Goal: Task Accomplishment & Management: Complete application form

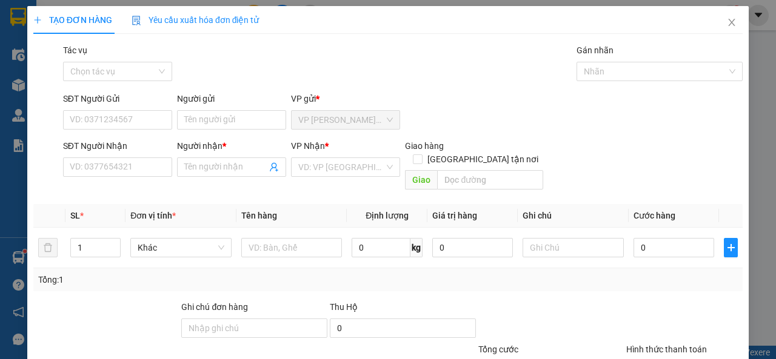
click at [110, 121] on input "SĐT Người Gửi" at bounding box center [117, 119] width 109 height 19
type input "0908037443"
click at [215, 116] on input "Người gửi" at bounding box center [231, 119] width 109 height 19
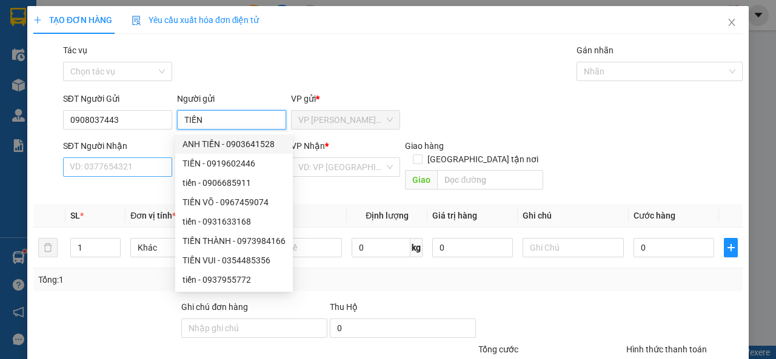
type input "TIẾN"
click at [144, 167] on input "SĐT Người Nhận" at bounding box center [117, 167] width 109 height 19
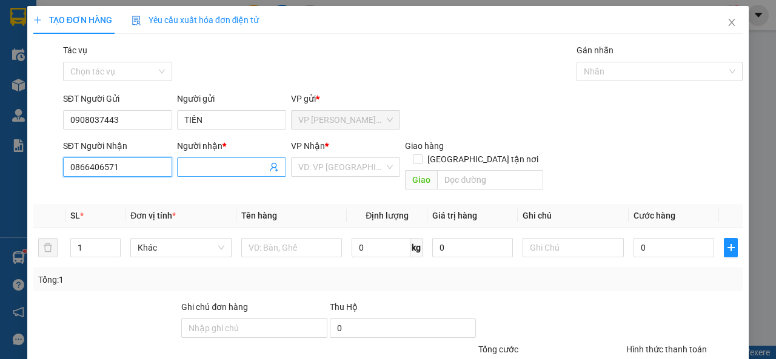
type input "0866406571"
click at [205, 171] on input "Người nhận *" at bounding box center [225, 167] width 82 height 13
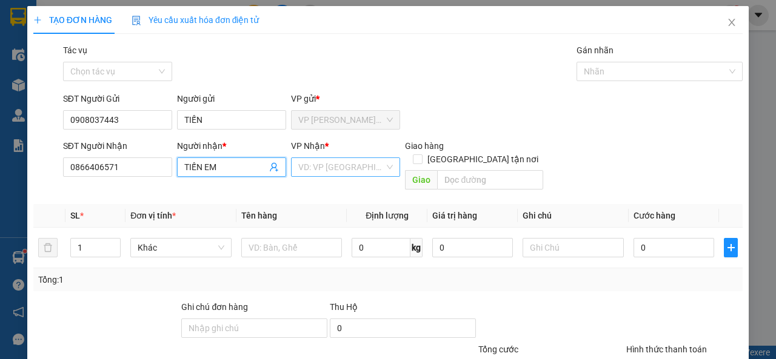
type input "TIẾN EM"
click at [313, 167] on input "search" at bounding box center [341, 167] width 86 height 18
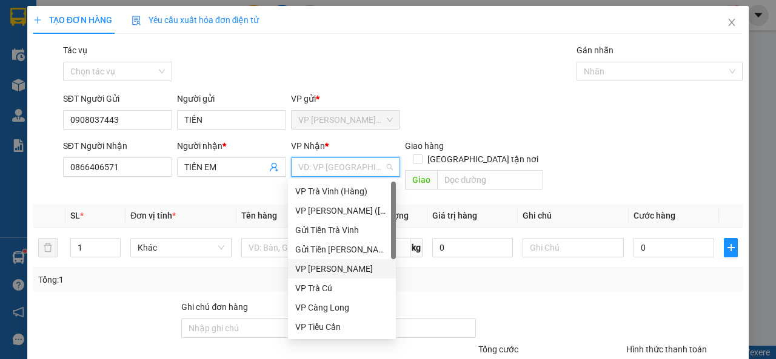
click at [338, 270] on div "VP [PERSON_NAME]" at bounding box center [341, 268] width 93 height 13
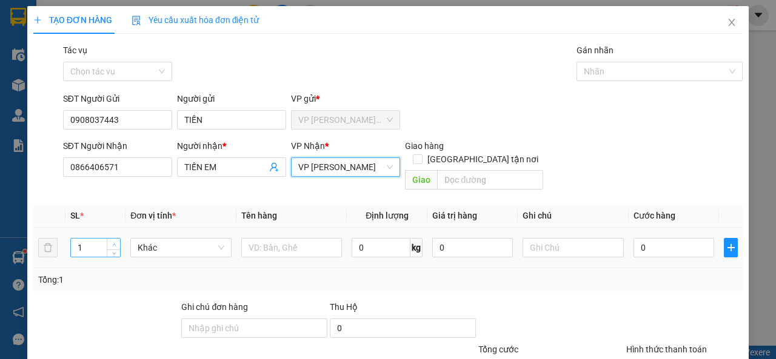
type input "2"
click at [116, 241] on span "up" at bounding box center [113, 244] width 7 height 7
click at [276, 240] on input "text" at bounding box center [291, 247] width 101 height 19
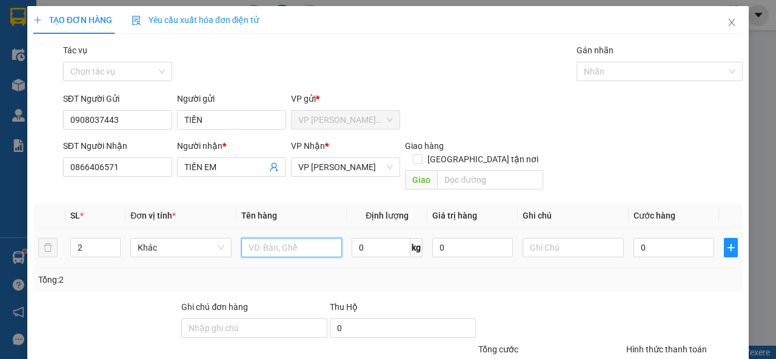
type input "G"
type input "2 GIÕ GÀ KK"
type input "N"
type input "[PERSON_NAME] CHẾT+CHẾT KO ĐỀN"
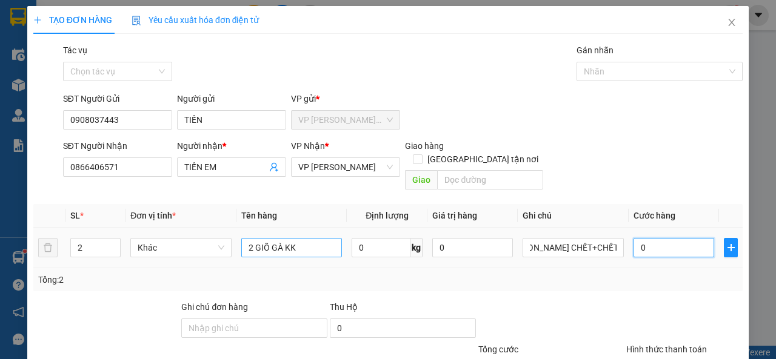
scroll to position [0, 0]
type input "2"
type input "24"
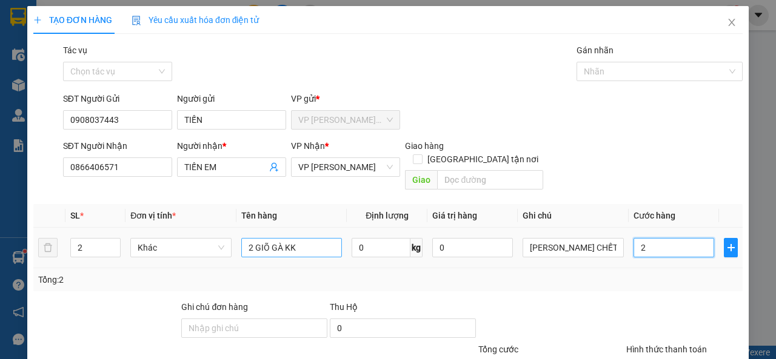
type input "24"
type input "240"
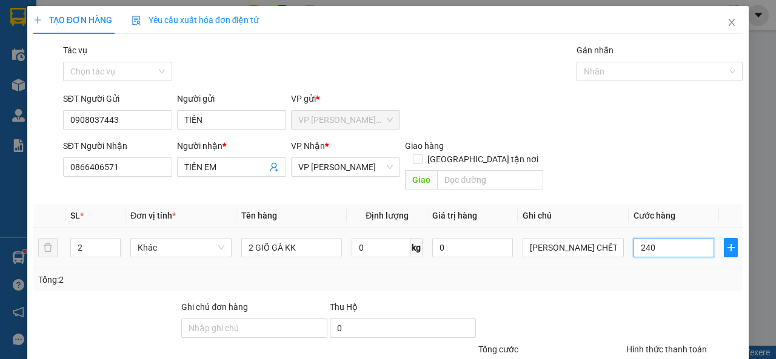
scroll to position [89, 0]
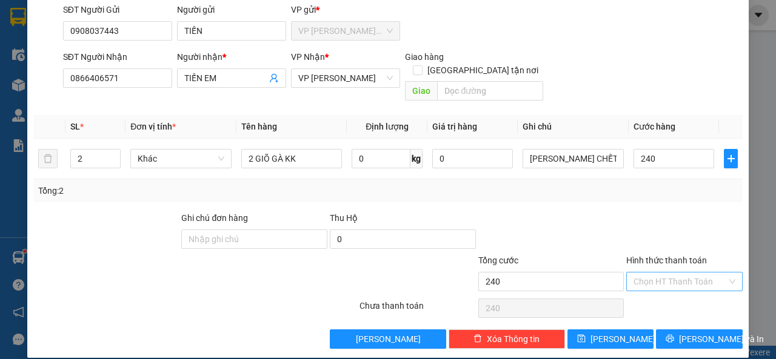
type input "240.000"
click at [682, 273] on input "Hình thức thanh toán" at bounding box center [679, 282] width 93 height 18
click at [685, 289] on div "Tại văn phòng" at bounding box center [677, 292] width 100 height 13
type input "0"
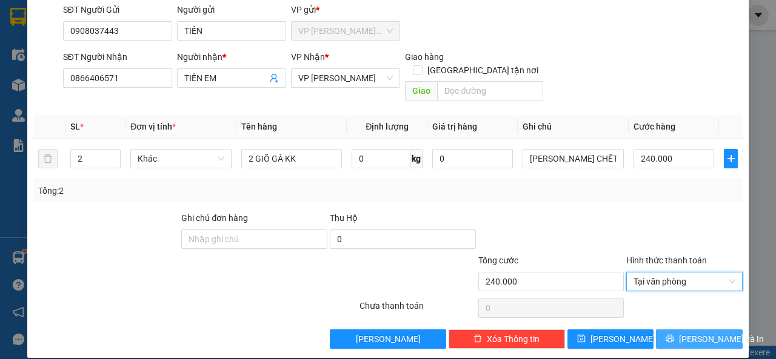
click at [682, 333] on span "[PERSON_NAME] và In" at bounding box center [721, 339] width 85 height 13
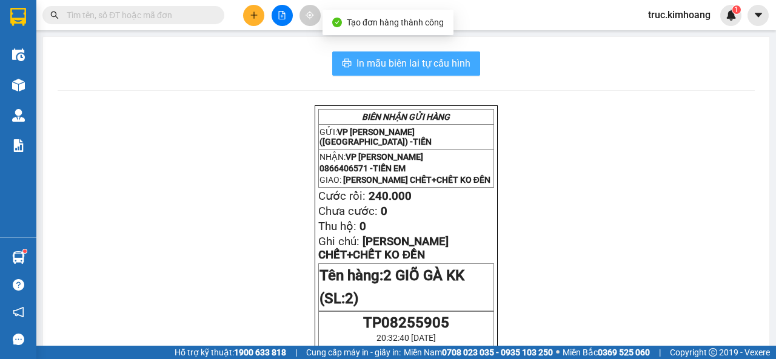
click at [405, 73] on button "In mẫu biên lai tự cấu hình" at bounding box center [406, 64] width 148 height 24
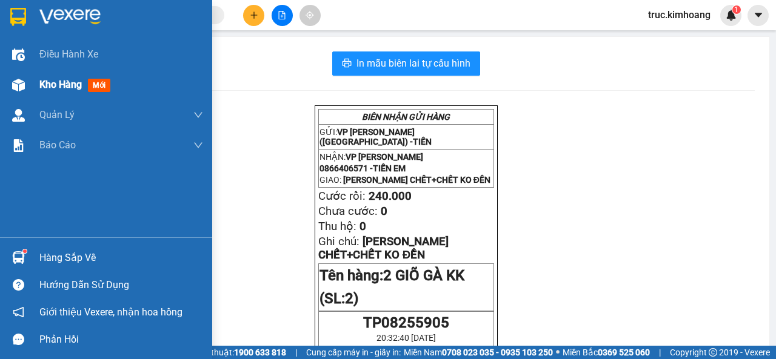
click at [58, 83] on span "Kho hàng" at bounding box center [60, 85] width 42 height 12
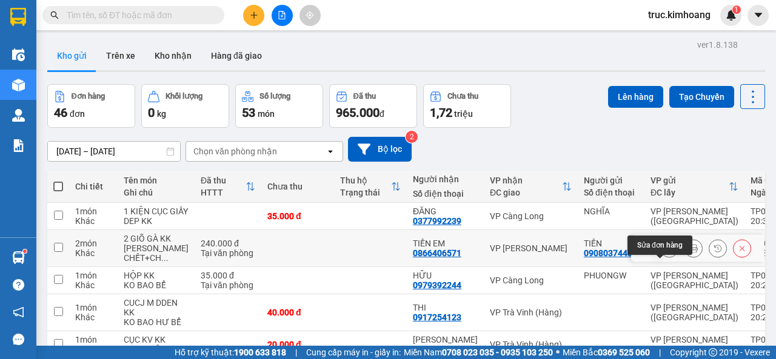
click at [665, 253] on icon at bounding box center [669, 248] width 8 height 8
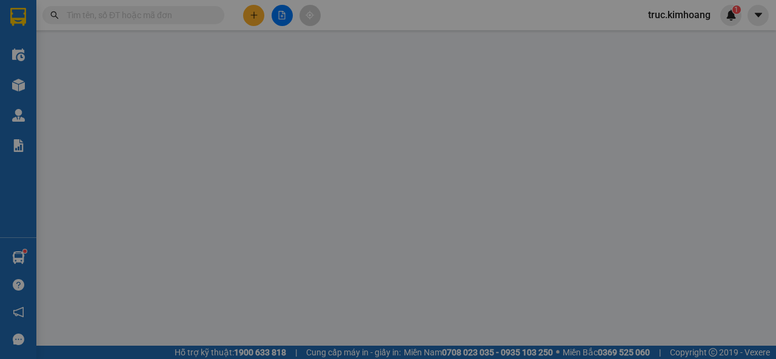
type input "0908037443"
type input "TIẾN"
type input "0866406571"
type input "TIẾN EM"
type input "240.000"
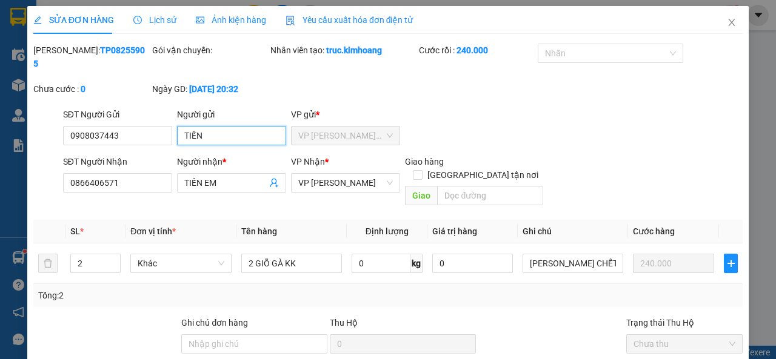
click at [216, 135] on input "TIẾN" at bounding box center [231, 135] width 109 height 19
type input "TIẾN ANH"
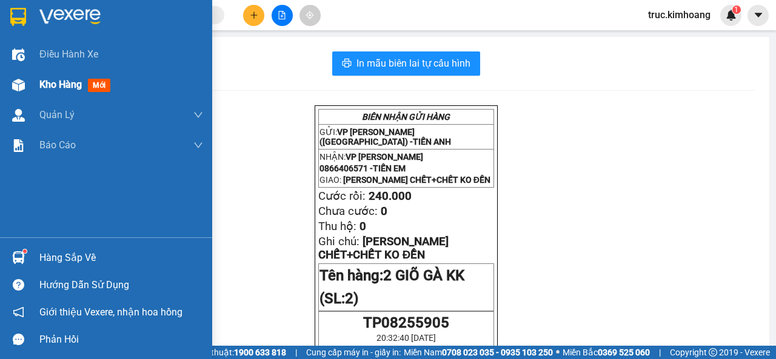
click at [44, 84] on span "Kho hàng" at bounding box center [60, 85] width 42 height 12
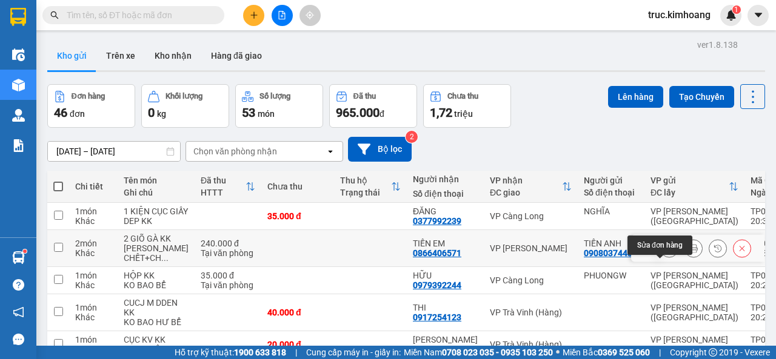
click at [660, 259] on button at bounding box center [668, 248] width 17 height 21
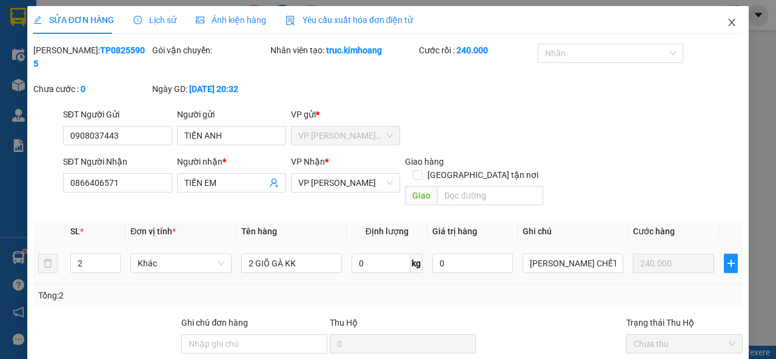
click at [726, 23] on icon "close" at bounding box center [731, 23] width 10 height 10
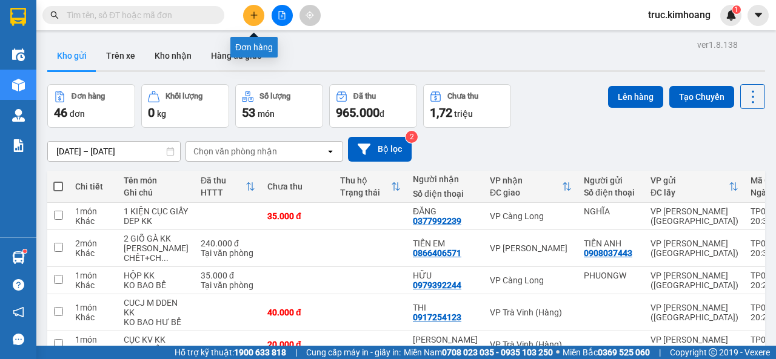
click at [251, 21] on button at bounding box center [253, 15] width 21 height 21
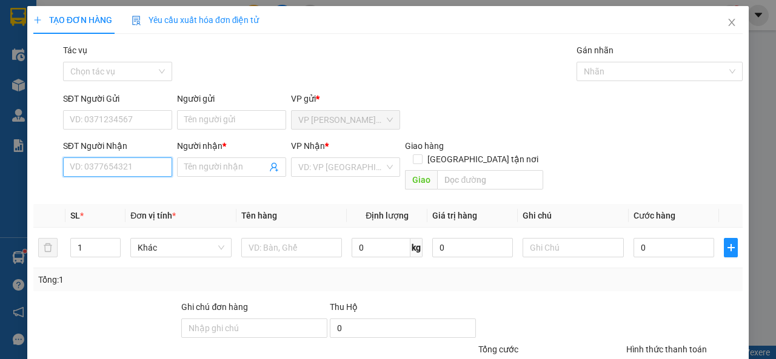
click at [127, 168] on input "SĐT Người Nhận" at bounding box center [117, 167] width 109 height 19
click at [146, 191] on div "0364704967 - NHI" at bounding box center [116, 191] width 93 height 13
type input "0364704967"
type input "NHI"
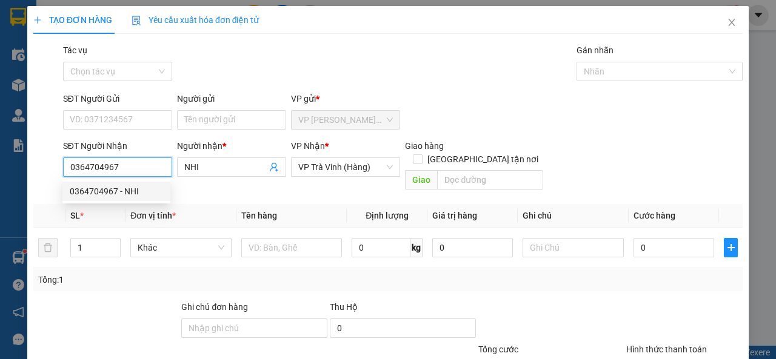
type input "80.000"
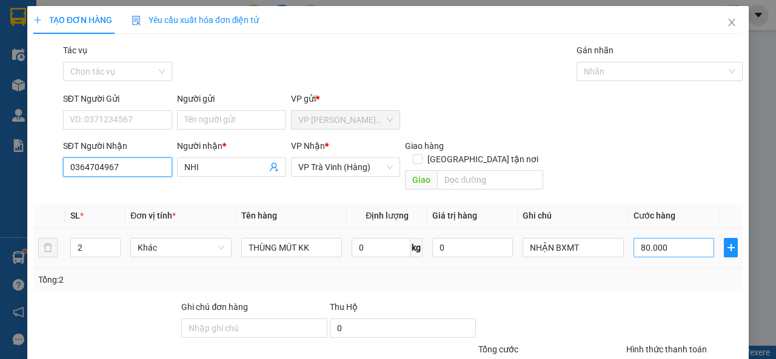
type input "0364704967"
click at [666, 238] on input "80.000" at bounding box center [673, 247] width 81 height 19
type input "1"
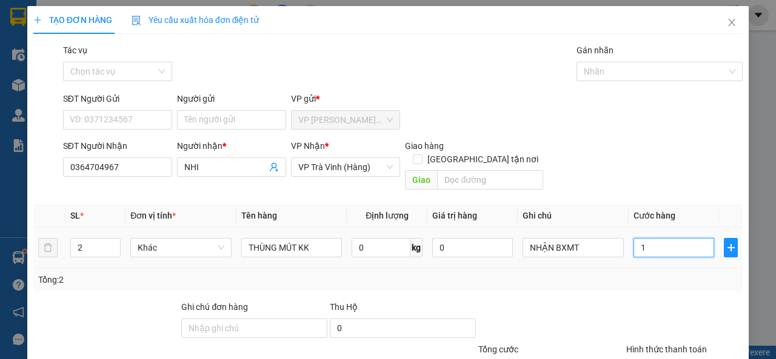
type input "11"
type input "110"
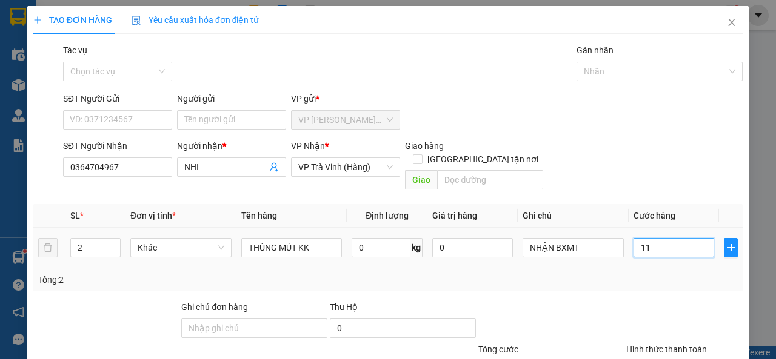
type input "110"
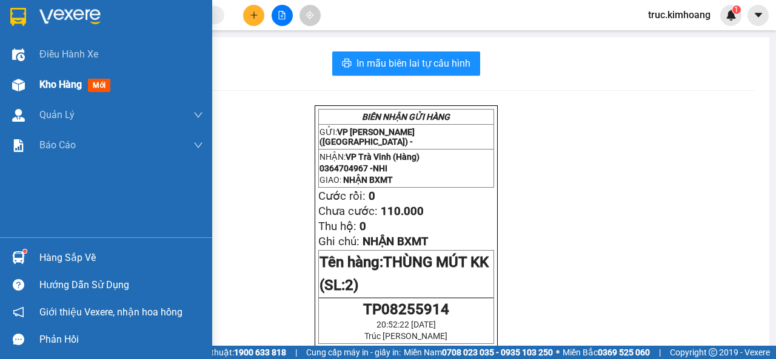
click at [36, 83] on div "Kho hàng mới" at bounding box center [106, 85] width 212 height 30
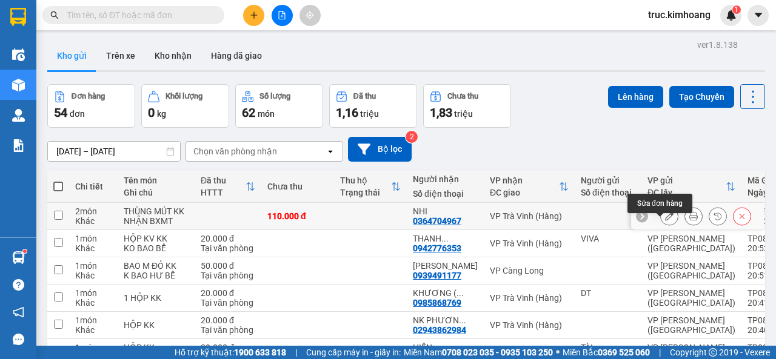
click at [665, 221] on icon at bounding box center [669, 216] width 8 height 8
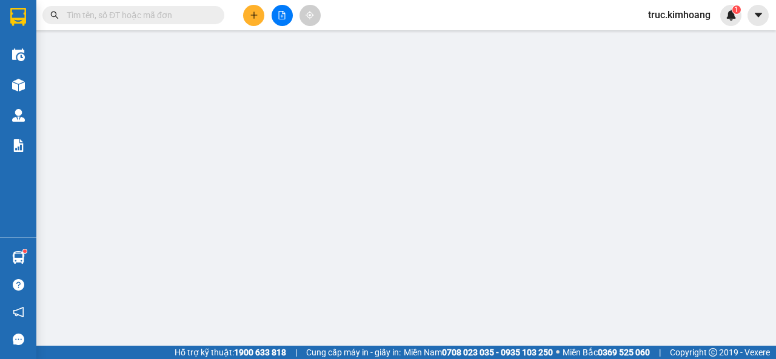
type input "0364704967"
type input "NHI"
type input "110.000"
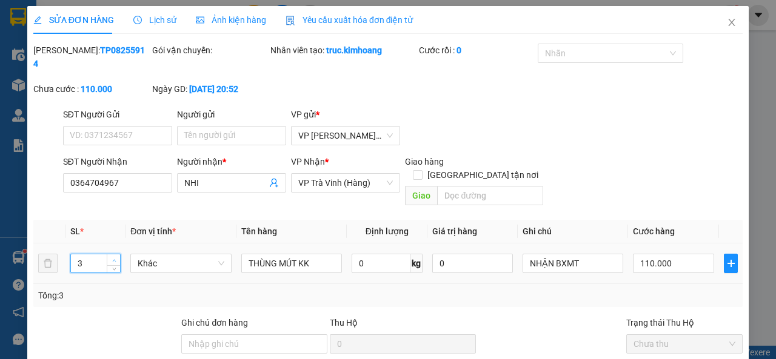
click at [112, 259] on icon "up" at bounding box center [114, 260] width 4 height 2
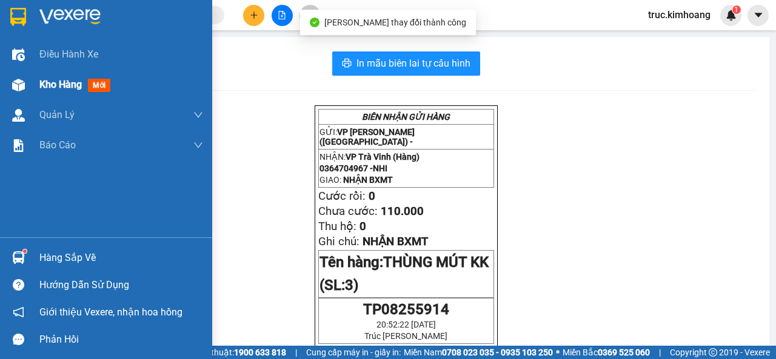
click at [22, 87] on img at bounding box center [18, 85] width 13 height 13
